Goal: Task Accomplishment & Management: Complete application form

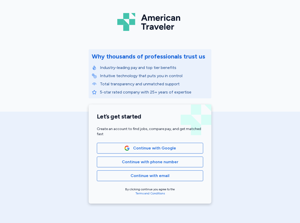
scroll to position [20, 0]
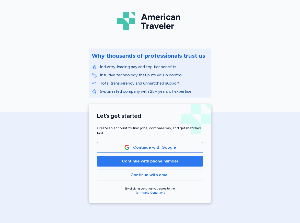
click at [168, 163] on span "Continue with phone number" at bounding box center [150, 161] width 57 height 6
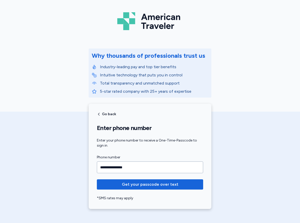
type input "**********"
click at [151, 185] on span "Get your passcode over text" at bounding box center [150, 185] width 57 height 6
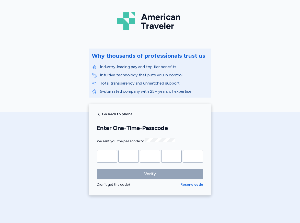
type input "*"
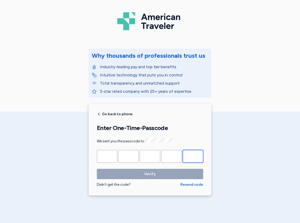
click at [150, 173] on button "Verify" at bounding box center [150, 174] width 106 height 10
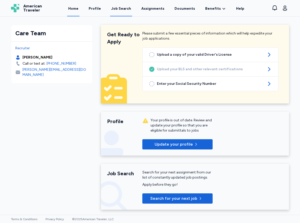
click at [122, 9] on div "Job Search" at bounding box center [121, 8] width 20 height 5
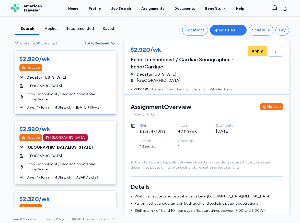
click at [231, 29] on div "Specialties" at bounding box center [225, 30] width 22 height 6
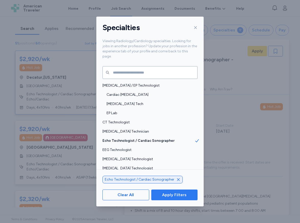
click at [182, 194] on span "Apply Filters" at bounding box center [174, 195] width 25 height 6
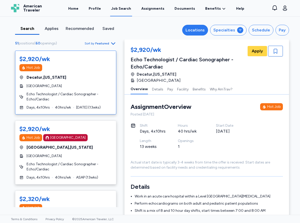
click at [201, 29] on div "Locations" at bounding box center [195, 30] width 19 height 6
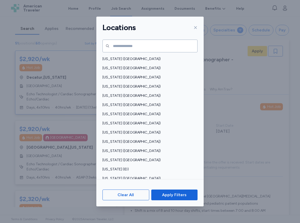
click at [215, 19] on div "Locations Alabama (AL) Alaska (AK) Arizona (AZ) Arkansas (AR) California (CA) C…" at bounding box center [150, 111] width 300 height 223
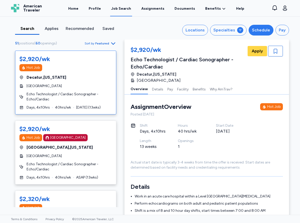
click at [259, 31] on div "Schedule" at bounding box center [261, 30] width 18 height 6
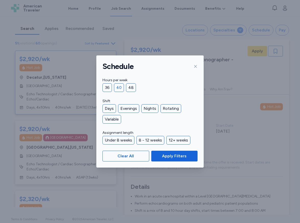
click at [119, 87] on div "40" at bounding box center [119, 87] width 10 height 9
click at [109, 108] on div "Days" at bounding box center [110, 108] width 14 height 9
click at [170, 140] on div "12+ weeks" at bounding box center [178, 140] width 24 height 9
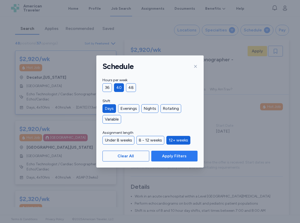
click at [169, 155] on span "Apply Filters" at bounding box center [174, 156] width 25 height 6
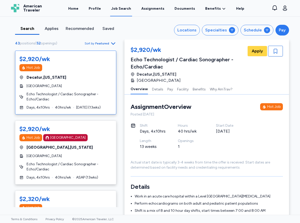
click at [285, 28] on div "Pay" at bounding box center [282, 30] width 7 height 6
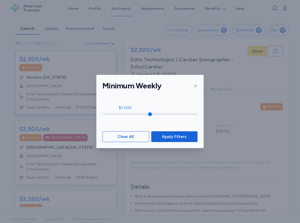
type input "****"
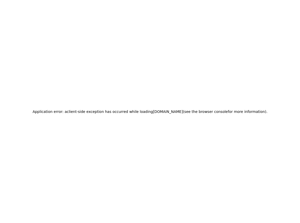
drag, startPoint x: 105, startPoint y: 115, endPoint x: 127, endPoint y: 113, distance: 21.6
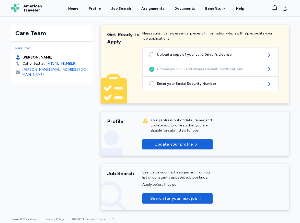
click at [125, 8] on div "Job Search" at bounding box center [121, 8] width 20 height 5
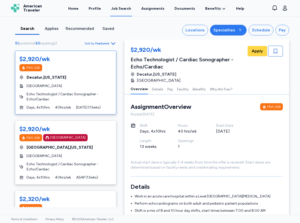
click at [227, 29] on div "Specialties" at bounding box center [225, 30] width 22 height 6
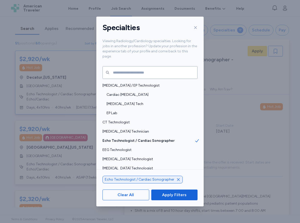
click at [241, 15] on div "Specialties Viewing Radiology/Cardiology specialties. Looking for jobs in anoth…" at bounding box center [150, 111] width 300 height 223
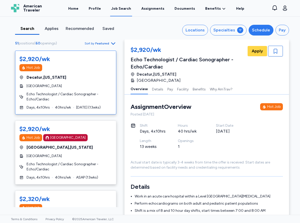
click at [261, 31] on div "Schedule" at bounding box center [261, 30] width 18 height 6
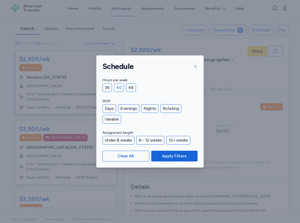
click at [118, 87] on div "40" at bounding box center [119, 87] width 10 height 9
click at [110, 108] on div "Days" at bounding box center [110, 108] width 14 height 9
click at [174, 139] on div "12+ weeks" at bounding box center [178, 140] width 24 height 9
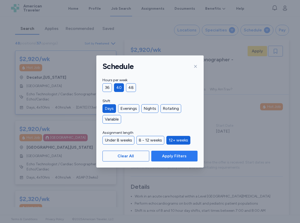
click at [174, 156] on span "Apply Filters" at bounding box center [174, 156] width 25 height 6
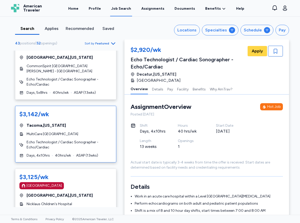
scroll to position [299, 0]
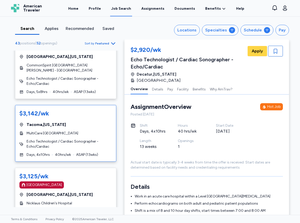
click at [55, 122] on span "Tacoma , [US_STATE]" at bounding box center [46, 125] width 39 height 6
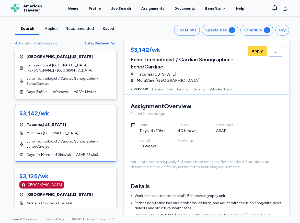
click at [44, 109] on div "$3,142/wk" at bounding box center [34, 113] width 30 height 8
click at [258, 51] on span "Apply" at bounding box center [257, 51] width 11 height 6
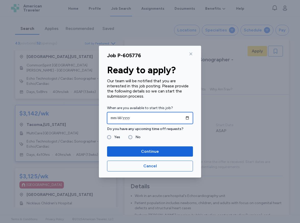
click at [115, 117] on input "date" at bounding box center [150, 118] width 86 height 12
type input "**********"
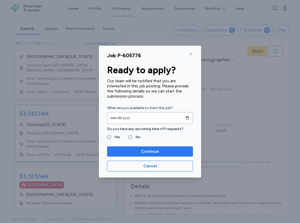
click at [150, 150] on span "Continue" at bounding box center [150, 152] width 18 height 6
click at [137, 151] on span "Continue" at bounding box center [150, 152] width 78 height 6
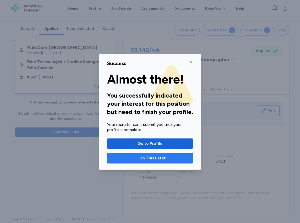
click at [154, 157] on span "I'll Do This Later" at bounding box center [149, 158] width 31 height 6
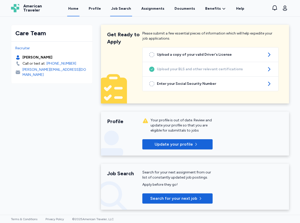
click at [128, 8] on div "Job Search" at bounding box center [121, 8] width 20 height 5
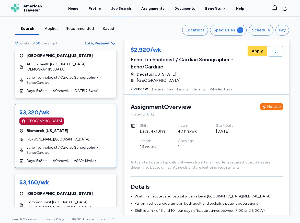
scroll to position [162, 0]
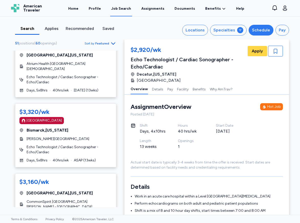
click at [269, 28] on div "Schedule" at bounding box center [261, 30] width 18 height 6
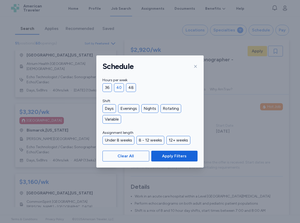
click at [118, 88] on div "40" at bounding box center [119, 87] width 10 height 9
click at [110, 108] on div "Days" at bounding box center [110, 108] width 14 height 9
click at [174, 140] on div "12+ weeks" at bounding box center [178, 140] width 24 height 9
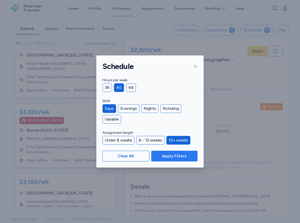
click at [173, 156] on span "Apply Filters" at bounding box center [174, 156] width 25 height 6
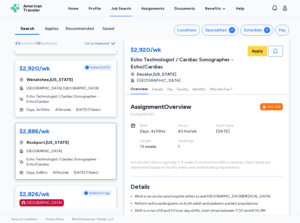
scroll to position [691, 0]
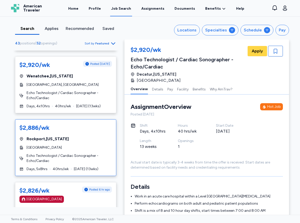
click at [46, 136] on span "[GEOGRAPHIC_DATA] , [US_STATE]" at bounding box center [48, 139] width 42 height 6
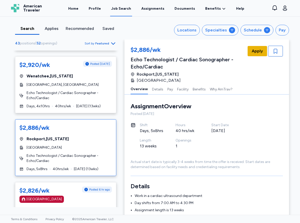
click at [258, 50] on span "Apply" at bounding box center [257, 51] width 11 height 6
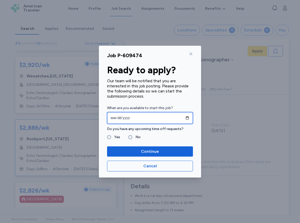
click at [114, 117] on input "date" at bounding box center [150, 118] width 86 height 12
type input "**********"
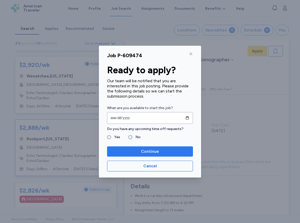
click at [147, 151] on span "Continue" at bounding box center [150, 152] width 18 height 6
click at [130, 150] on span "Continue" at bounding box center [150, 152] width 78 height 6
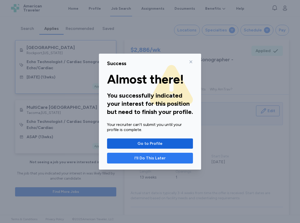
click at [135, 159] on span "I'll Do This Later" at bounding box center [149, 158] width 77 height 6
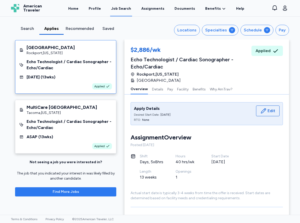
click at [97, 192] on span "Find More Jobs" at bounding box center [65, 191] width 93 height 5
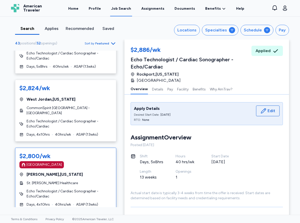
scroll to position [936, 0]
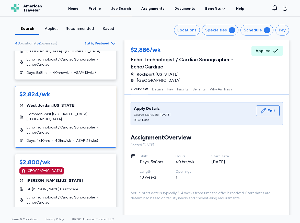
click at [83, 125] on span "Echo Technologist / Cardiac Sonographer - Echo/Cardiac" at bounding box center [69, 130] width 85 height 10
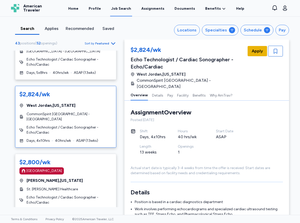
click at [259, 51] on span "Apply" at bounding box center [257, 51] width 11 height 6
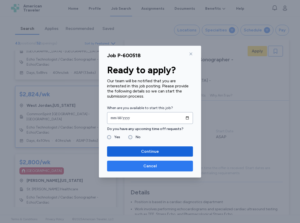
click at [162, 171] on button "Cancel" at bounding box center [150, 166] width 86 height 11
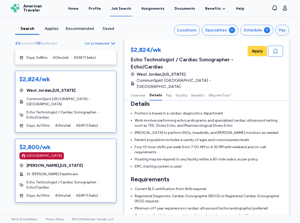
scroll to position [953, 0]
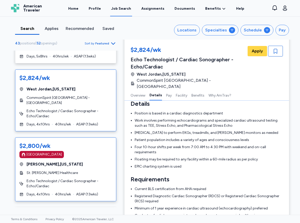
click at [69, 171] on div "St. [PERSON_NAME] Healthcare" at bounding box center [65, 173] width 93 height 5
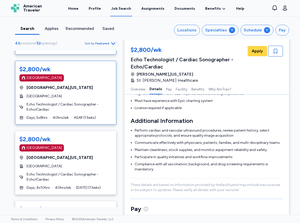
scroll to position [1103, 0]
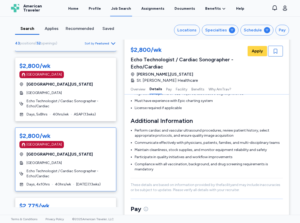
click at [67, 139] on div "$2,800/wk [GEOGRAPHIC_DATA] [GEOGRAPHIC_DATA] , [US_STATE] [GEOGRAPHIC_DATA] Ec…" at bounding box center [65, 160] width 101 height 64
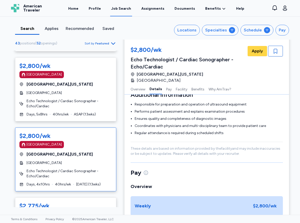
scroll to position [212, 0]
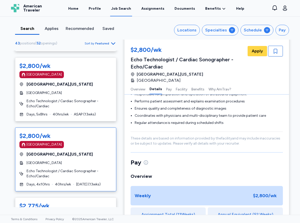
click at [45, 142] on div "[GEOGRAPHIC_DATA]" at bounding box center [44, 144] width 35 height 5
click at [261, 51] on span "Apply" at bounding box center [257, 51] width 11 height 6
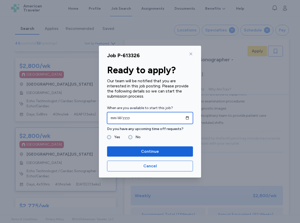
click at [182, 118] on input "date" at bounding box center [150, 118] width 86 height 12
type input "**********"
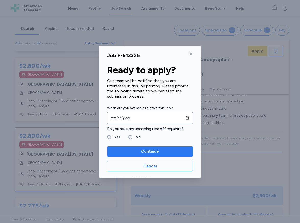
click at [146, 150] on span "Continue" at bounding box center [150, 152] width 18 height 6
click at [136, 152] on span "Continue" at bounding box center [150, 152] width 78 height 6
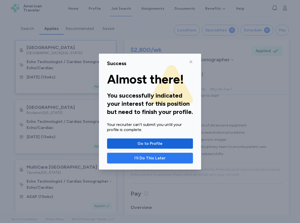
click at [129, 158] on span "I'll Do This Later" at bounding box center [149, 158] width 77 height 6
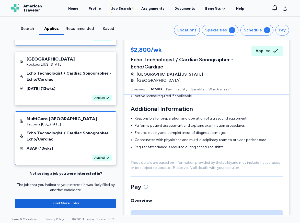
scroll to position [220, 0]
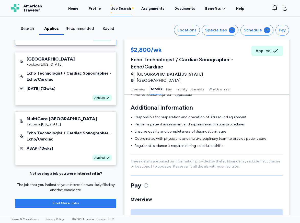
click at [71, 205] on span "Find More Jobs" at bounding box center [66, 203] width 26 height 5
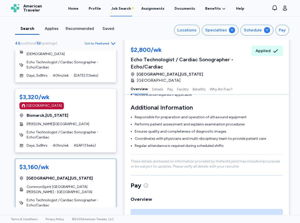
scroll to position [182, 0]
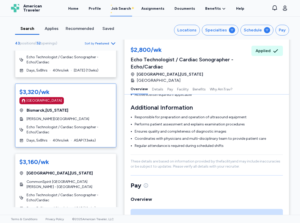
click at [50, 125] on span "Echo Technologist / Cardiac Sonographer - Echo/Cardiac" at bounding box center [69, 130] width 85 height 10
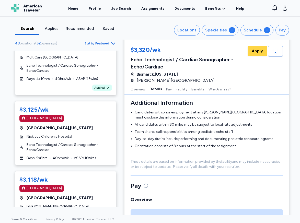
scroll to position [376, 0]
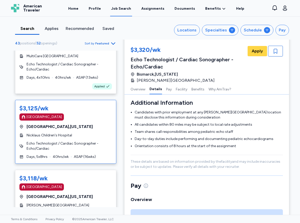
click at [66, 141] on span "Echo Technologist / Cardiac Sonographer - Echo/Cardiac" at bounding box center [69, 146] width 85 height 10
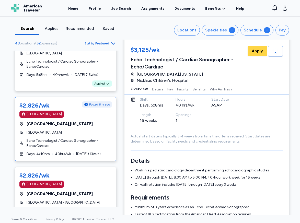
scroll to position [788, 0]
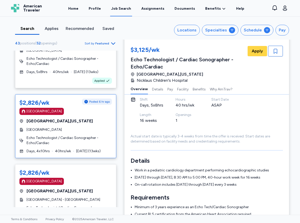
click at [64, 136] on span "Echo Technologist / Cardiac Sonographer - Echo/Cardiac" at bounding box center [69, 141] width 85 height 10
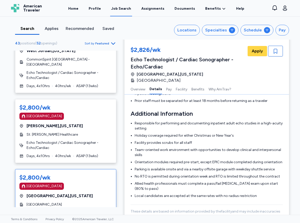
scroll to position [992, 0]
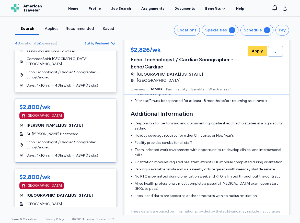
click at [75, 140] on span "Echo Technologist / Cardiac Sonographer - Echo/Cardiac" at bounding box center [69, 145] width 85 height 10
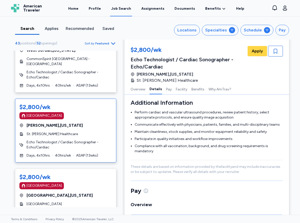
scroll to position [205, 0]
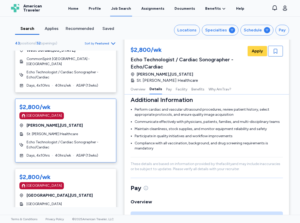
click at [74, 140] on span "Echo Technologist / Cardiac Sonographer - Echo/Cardiac" at bounding box center [69, 145] width 85 height 10
click at [261, 52] on span "Apply" at bounding box center [257, 51] width 11 height 6
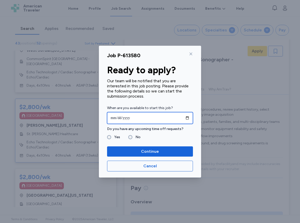
click at [157, 117] on input "date" at bounding box center [150, 118] width 86 height 12
type input "**********"
click at [161, 139] on fieldset "Yes No" at bounding box center [150, 137] width 86 height 6
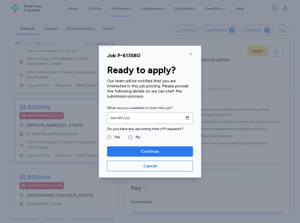
click at [138, 150] on span "Continue" at bounding box center [150, 152] width 78 height 6
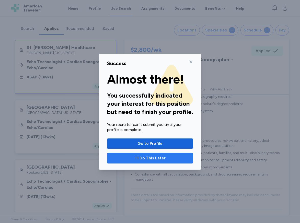
click at [126, 156] on span "I'll Do This Later" at bounding box center [149, 158] width 77 height 6
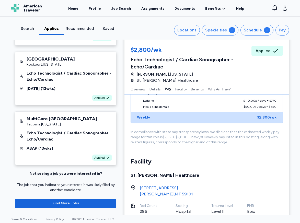
scroll to position [443, 0]
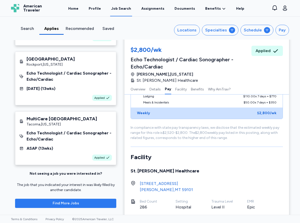
click at [92, 203] on span "Find More Jobs" at bounding box center [65, 203] width 93 height 5
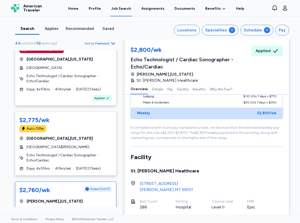
scroll to position [1209, 0]
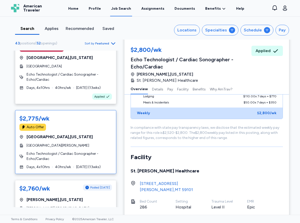
click at [86, 151] on span "Echo Technologist / Cardiac Sonographer - Echo/Cardiac" at bounding box center [69, 156] width 85 height 10
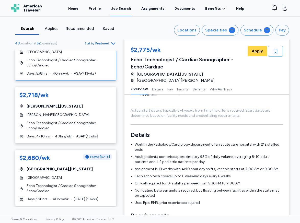
scroll to position [1444, 0]
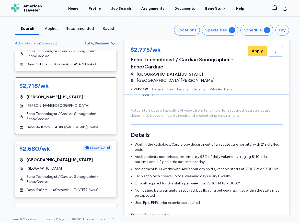
click at [66, 111] on span "Echo Technologist / Cardiac Sonographer - Echo/Cardiac" at bounding box center [69, 116] width 85 height 10
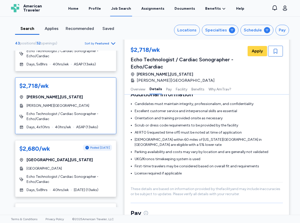
scroll to position [241, 0]
click at [256, 52] on span "Apply" at bounding box center [257, 51] width 11 height 6
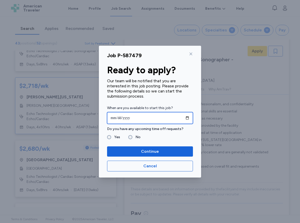
click at [140, 115] on input "date" at bounding box center [150, 118] width 86 height 12
type input "**********"
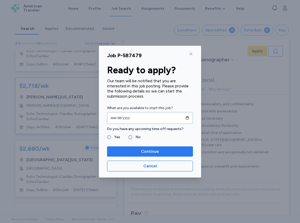
click at [149, 153] on span "Continue" at bounding box center [150, 152] width 18 height 6
click at [131, 149] on span "Continue" at bounding box center [150, 152] width 78 height 6
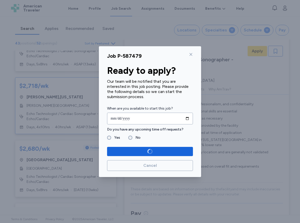
click at [89, 136] on div "**********" at bounding box center [150, 111] width 300 height 223
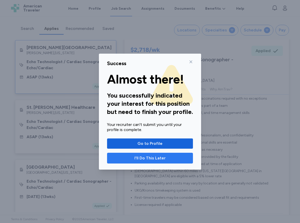
click at [150, 157] on span "I'll Do This Later" at bounding box center [149, 158] width 31 height 6
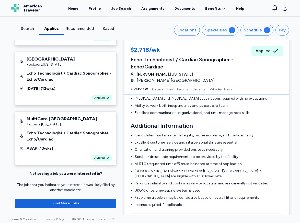
scroll to position [168, 0]
